Goal: Information Seeking & Learning: Compare options

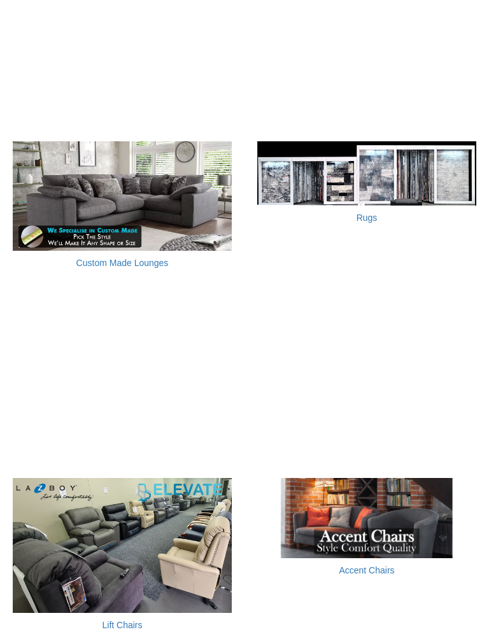
scroll to position [733, 0]
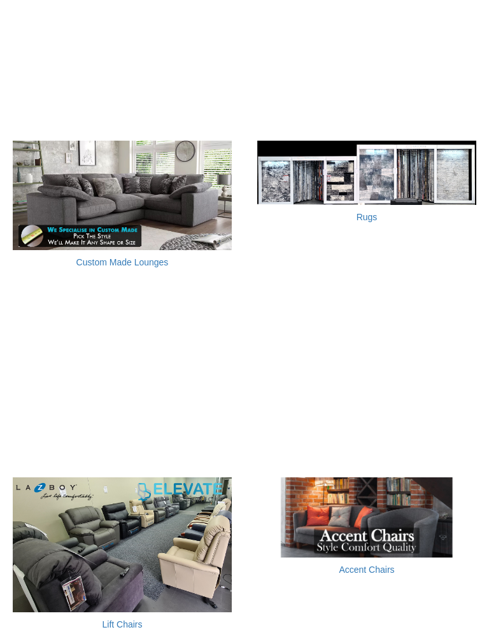
click at [360, 171] on img at bounding box center [366, 173] width 219 height 64
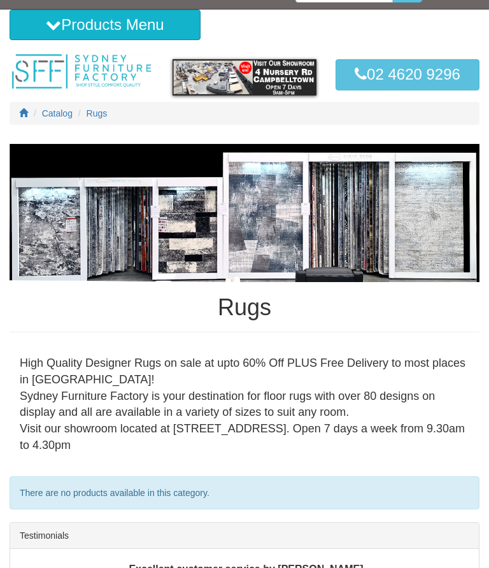
scroll to position [13, 0]
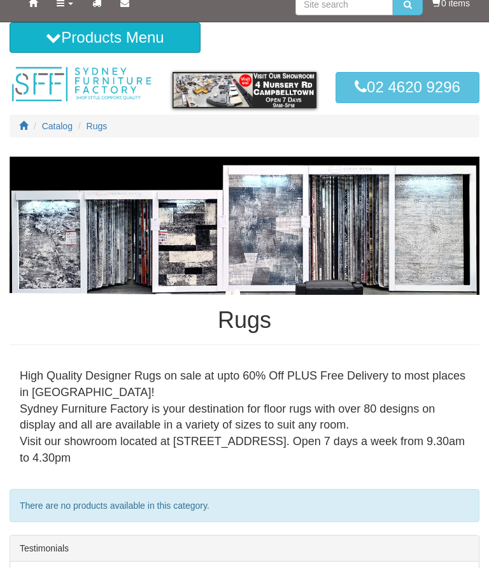
click at [55, 124] on span "Catalog" at bounding box center [57, 126] width 31 height 10
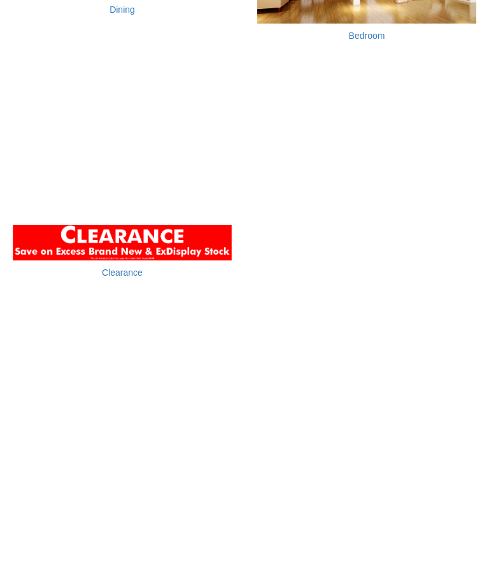
scroll to position [1994, 0]
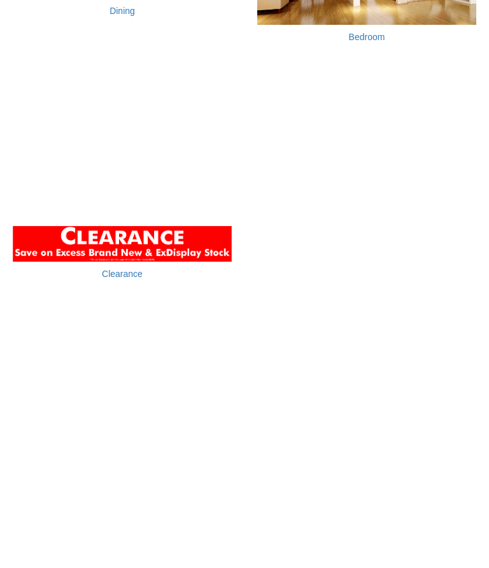
click at [185, 226] on img at bounding box center [122, 244] width 219 height 36
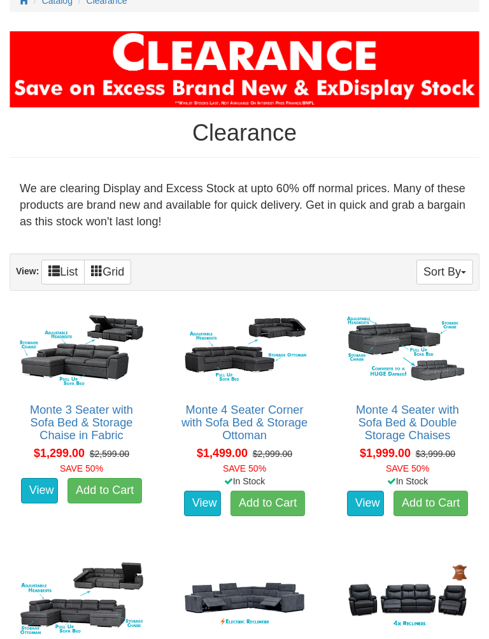
scroll to position [141, 0]
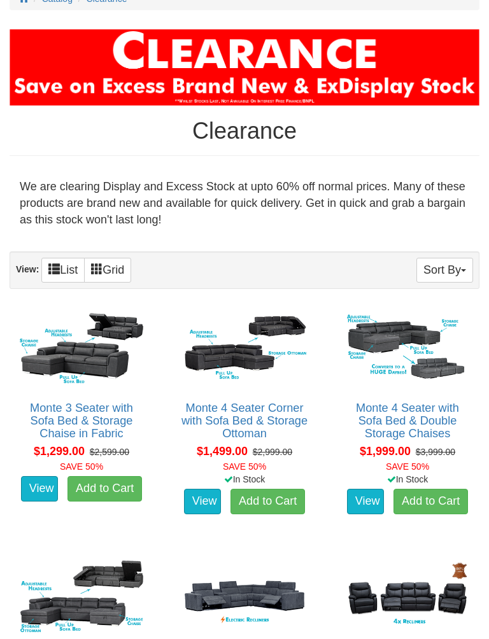
click at [241, 351] on img at bounding box center [244, 349] width 130 height 80
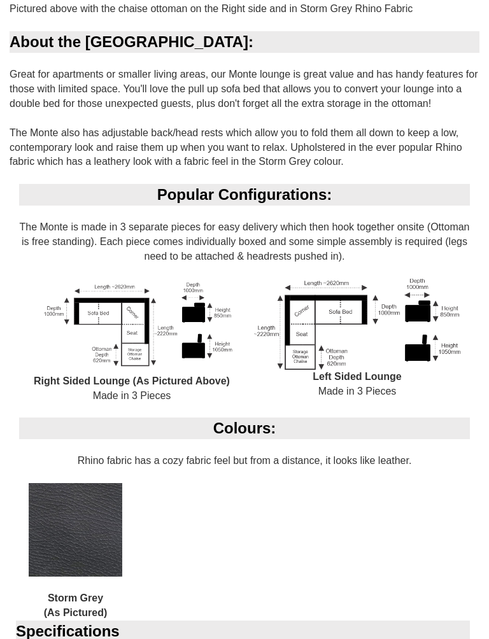
scroll to position [780, 0]
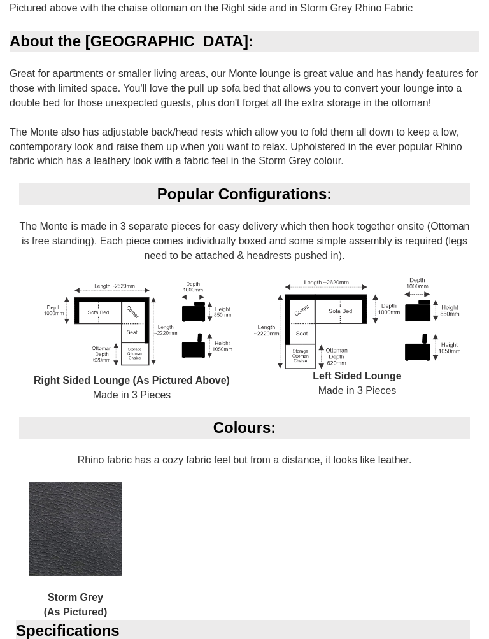
click at [325, 331] on img at bounding box center [357, 325] width 206 height 92
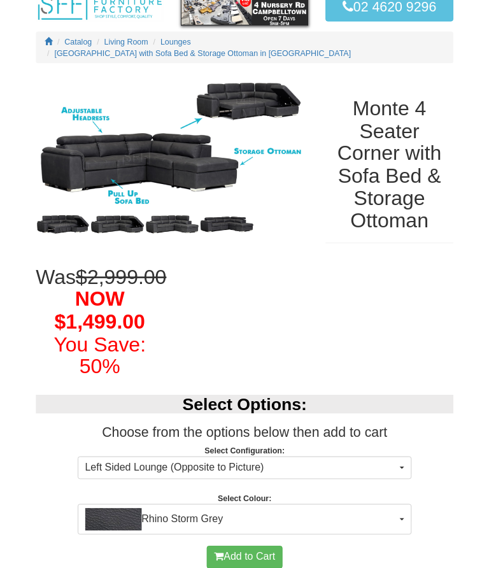
scroll to position [0, 0]
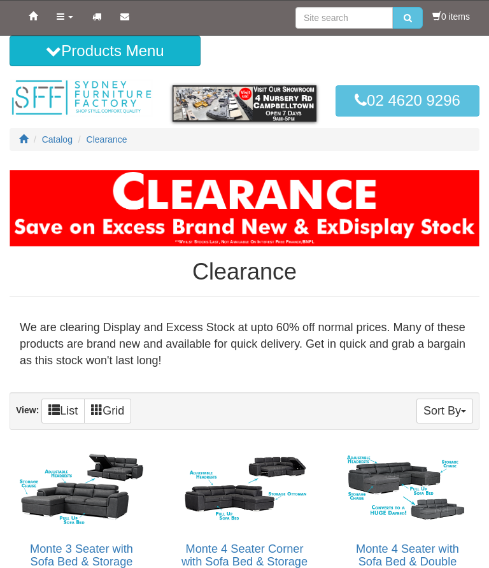
scroll to position [176, 0]
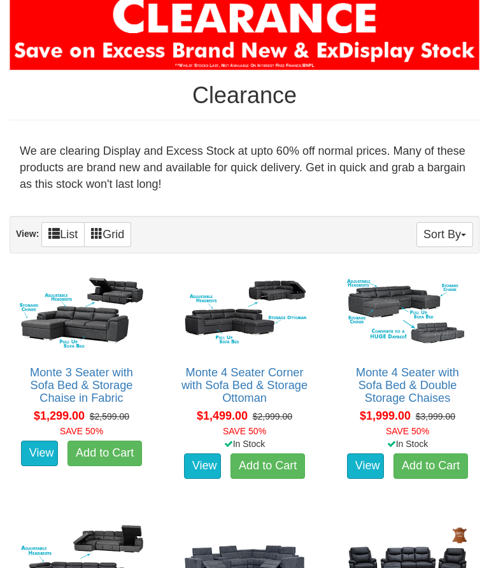
click at [83, 311] on img at bounding box center [82, 313] width 130 height 80
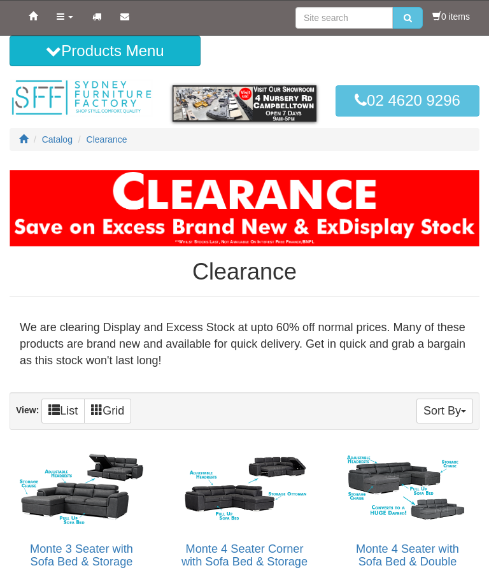
scroll to position [176, 0]
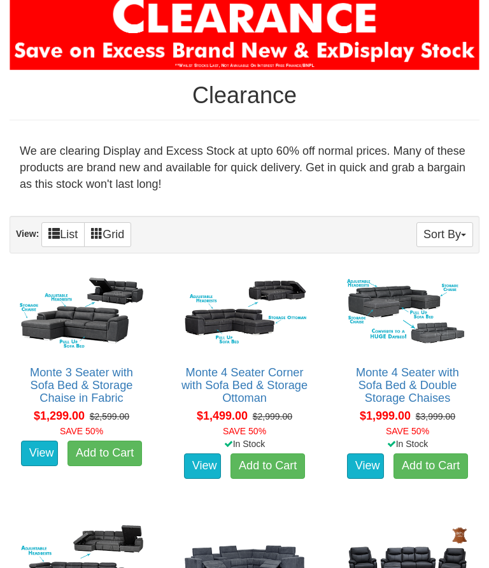
click at [233, 321] on img at bounding box center [244, 313] width 130 height 80
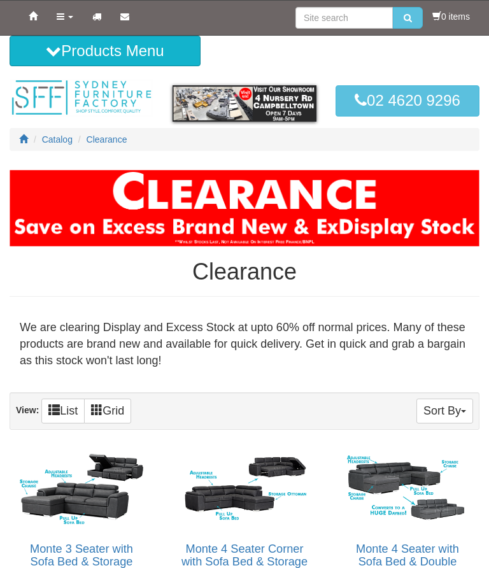
scroll to position [176, 0]
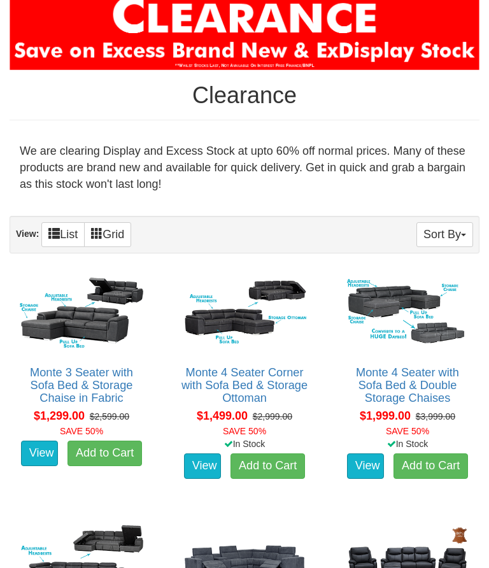
click at [407, 312] on img at bounding box center [407, 313] width 130 height 80
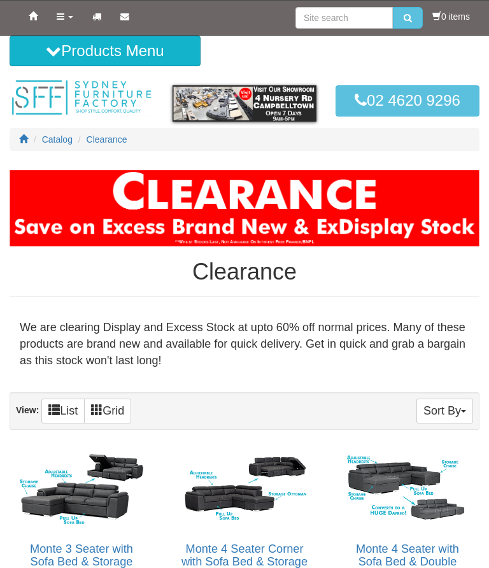
scroll to position [176, 0]
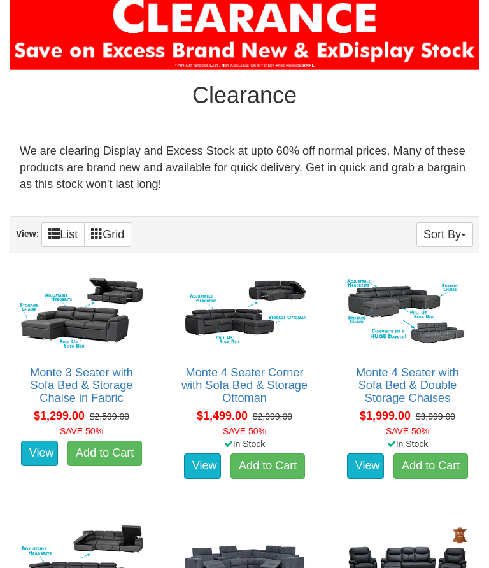
click at [217, 309] on img at bounding box center [244, 313] width 130 height 80
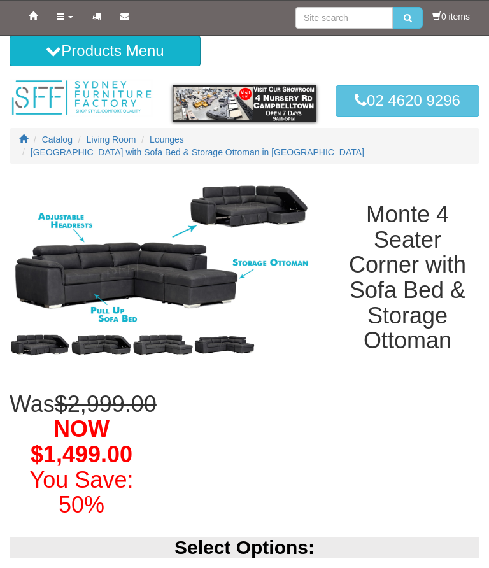
click at [71, 16] on b at bounding box center [70, 17] width 5 height 3
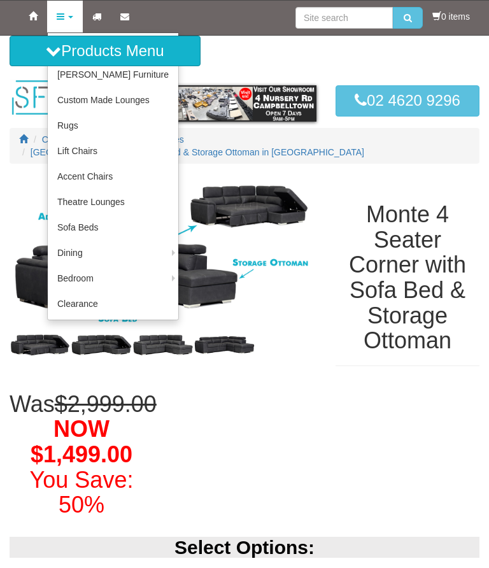
click at [335, 360] on div "Monte 4 Seater Corner with Sofa Bed & Storage Ottoman" at bounding box center [407, 277] width 163 height 202
